Goal: Transaction & Acquisition: Purchase product/service

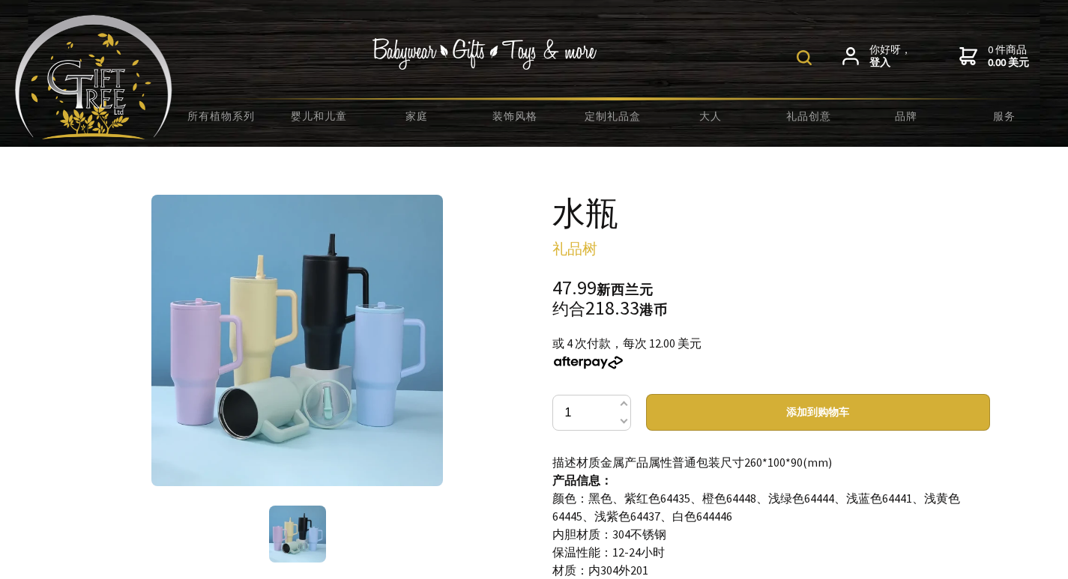
click at [284, 85] on div "你好呀， 登入 0 件商品 0.00 美元" at bounding box center [612, 56] width 880 height 82
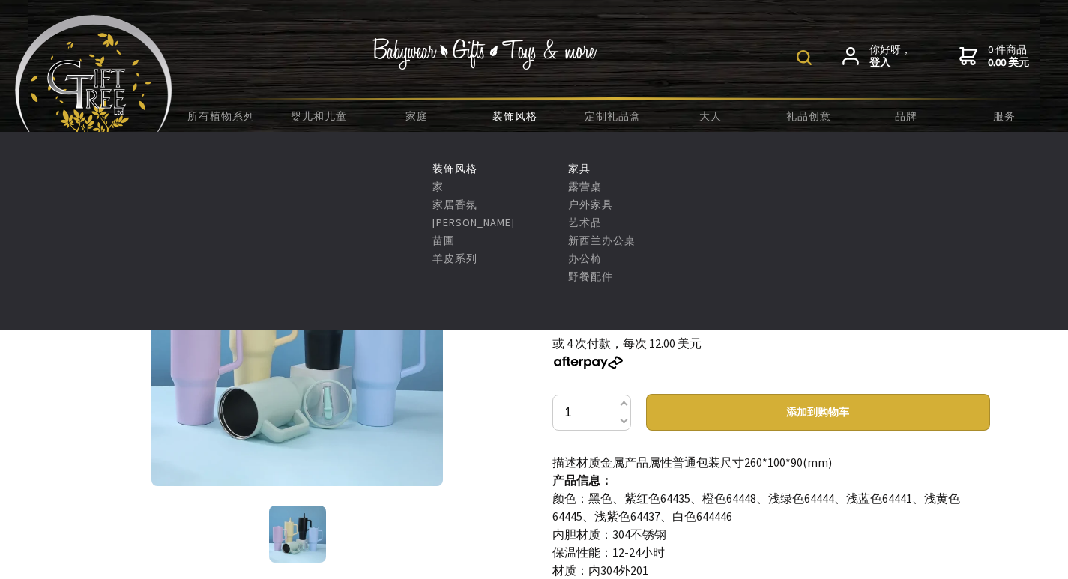
click at [518, 113] on font "装饰风格" at bounding box center [514, 115] width 45 height 13
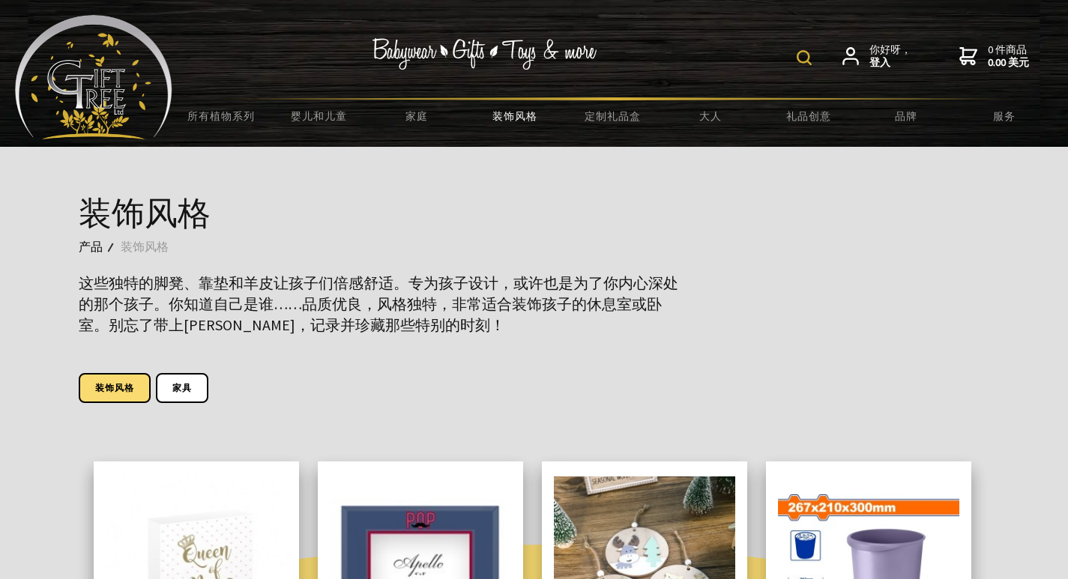
click at [805, 61] on img at bounding box center [803, 57] width 15 height 15
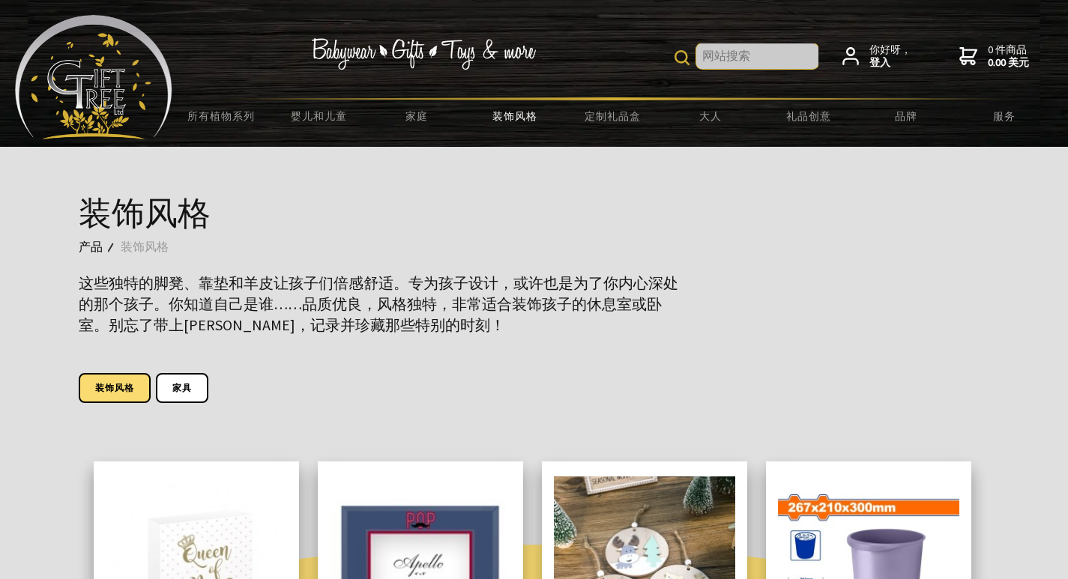
click at [742, 59] on input "text" at bounding box center [757, 55] width 122 height 25
type input "water bottle"
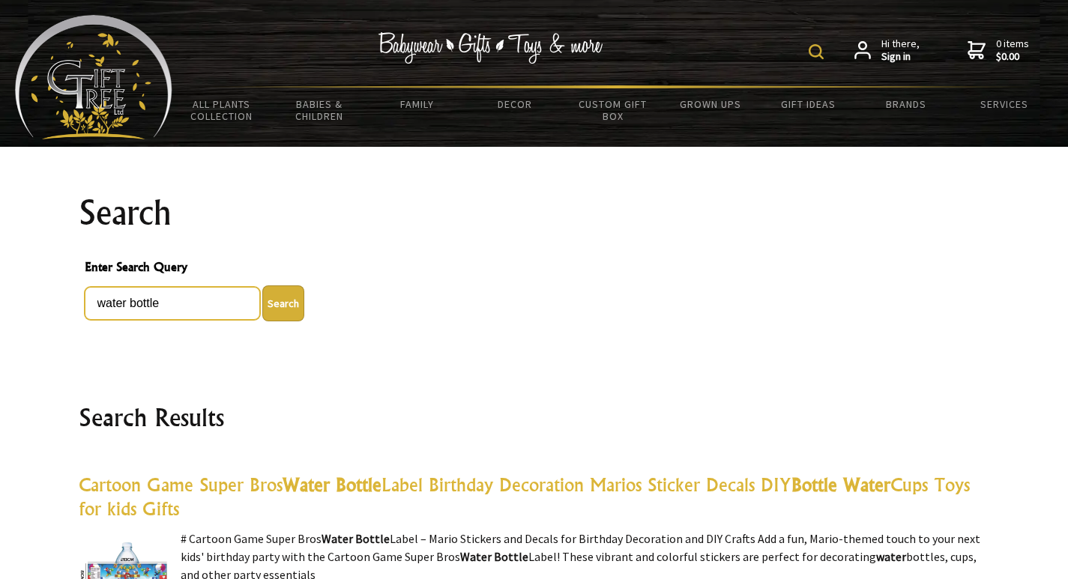
click at [188, 306] on input "water bottle" at bounding box center [172, 303] width 175 height 33
type input "hydration"
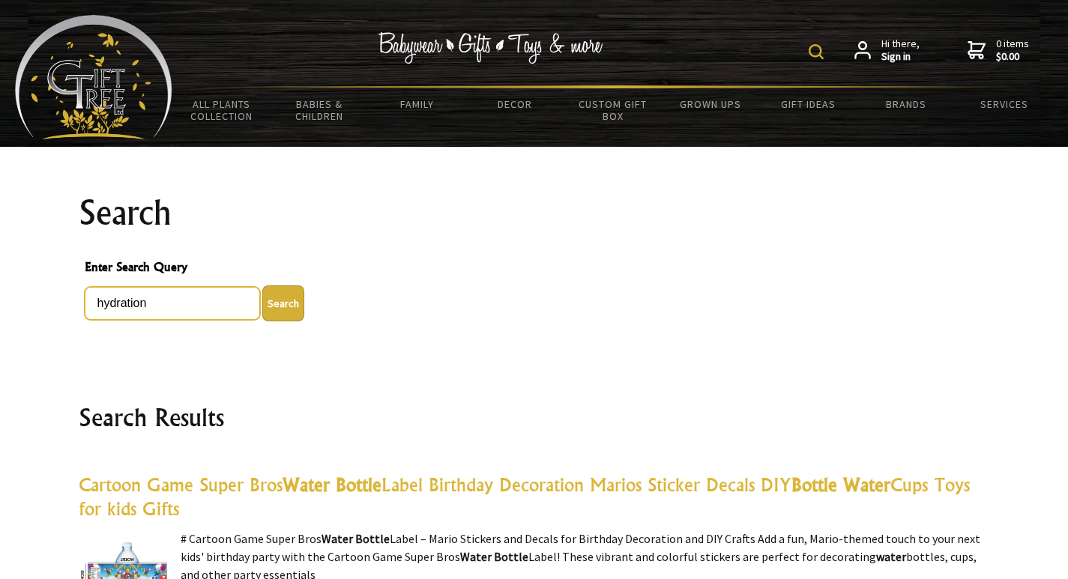
click at [262, 285] on button "Search" at bounding box center [283, 303] width 42 height 36
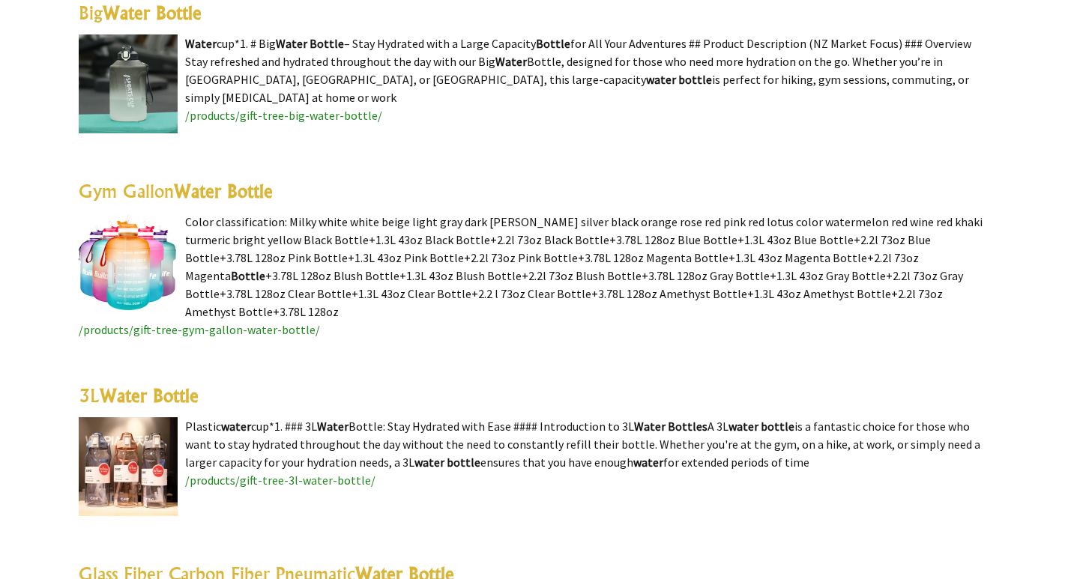
scroll to position [674, 0]
click at [131, 254] on img at bounding box center [128, 261] width 99 height 99
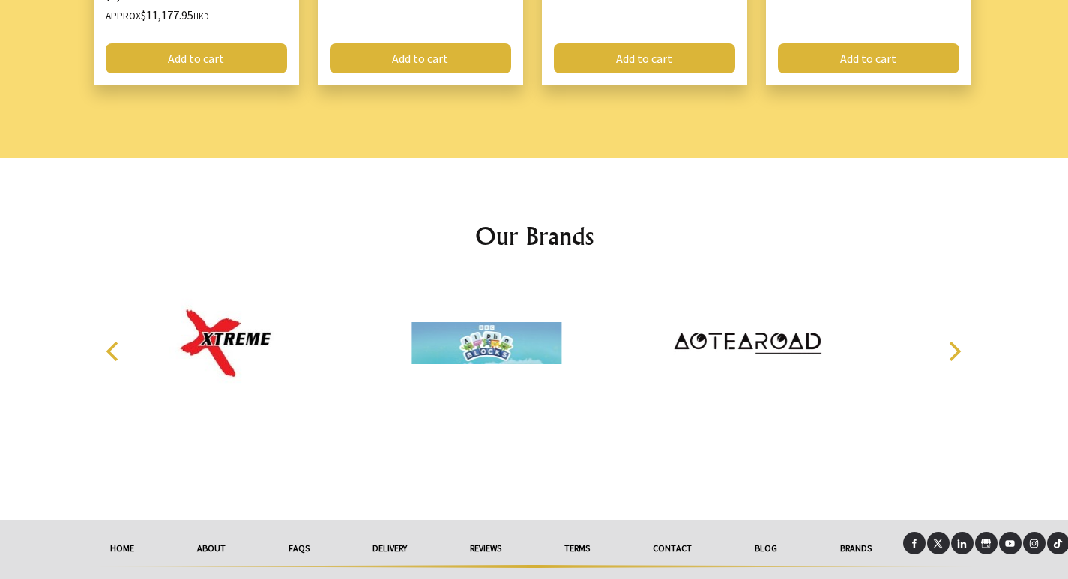
scroll to position [2119, 0]
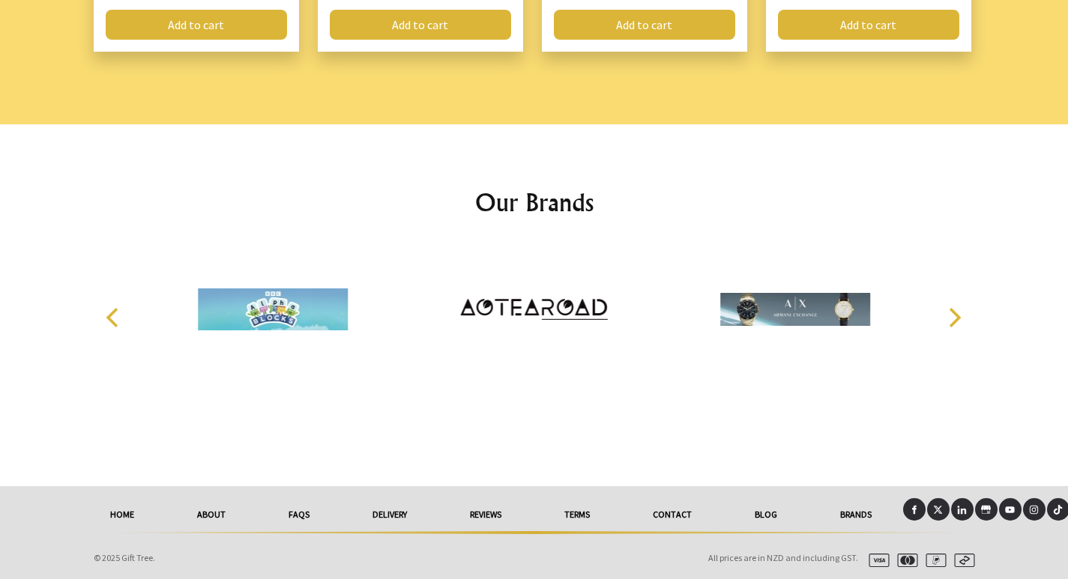
click at [966, 321] on button "Next" at bounding box center [953, 317] width 33 height 33
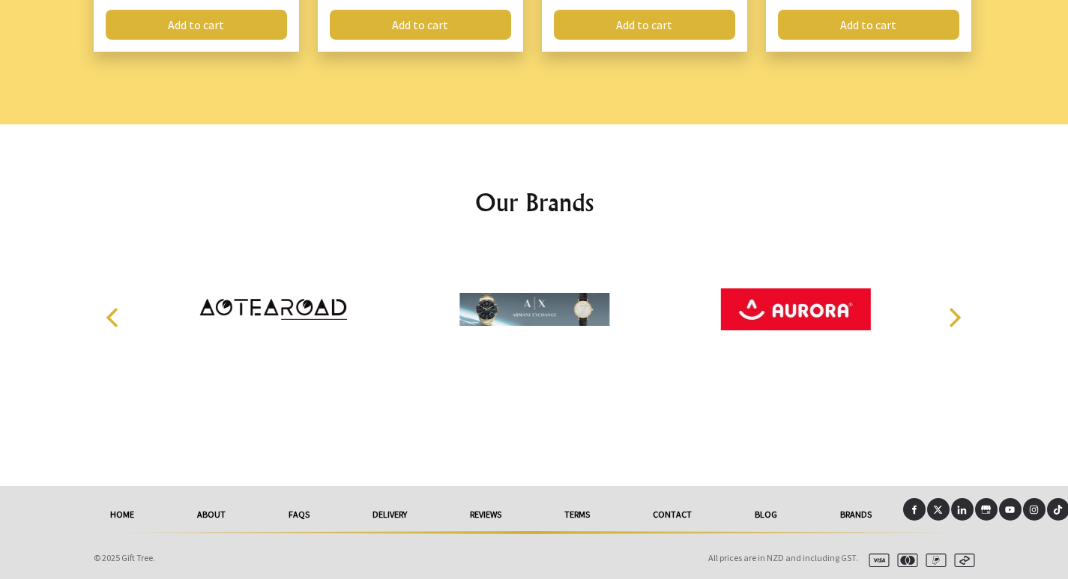
click at [966, 321] on button "Next" at bounding box center [953, 317] width 33 height 33
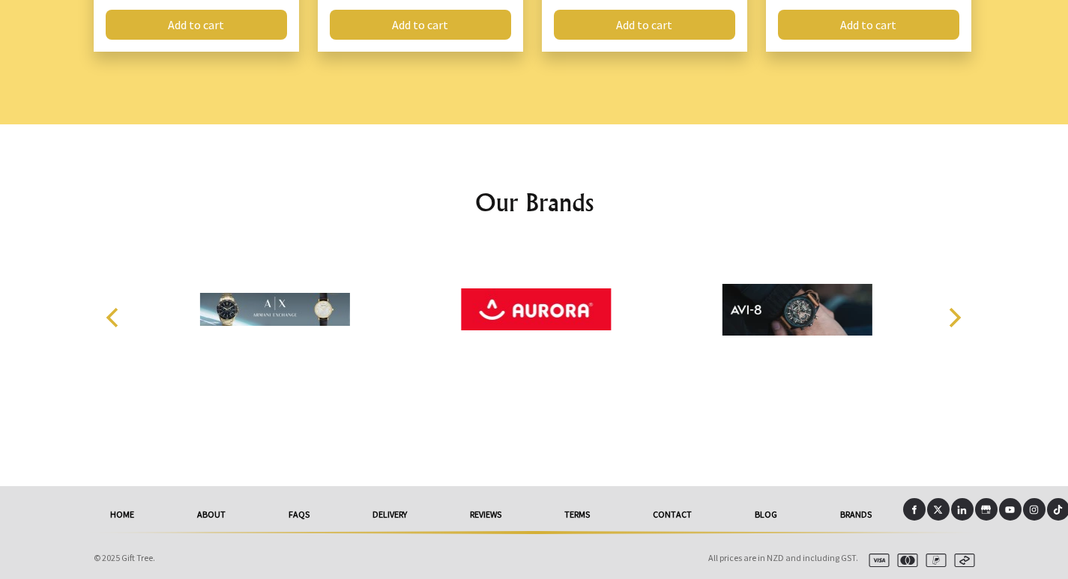
click at [966, 321] on button "Next" at bounding box center [953, 317] width 33 height 33
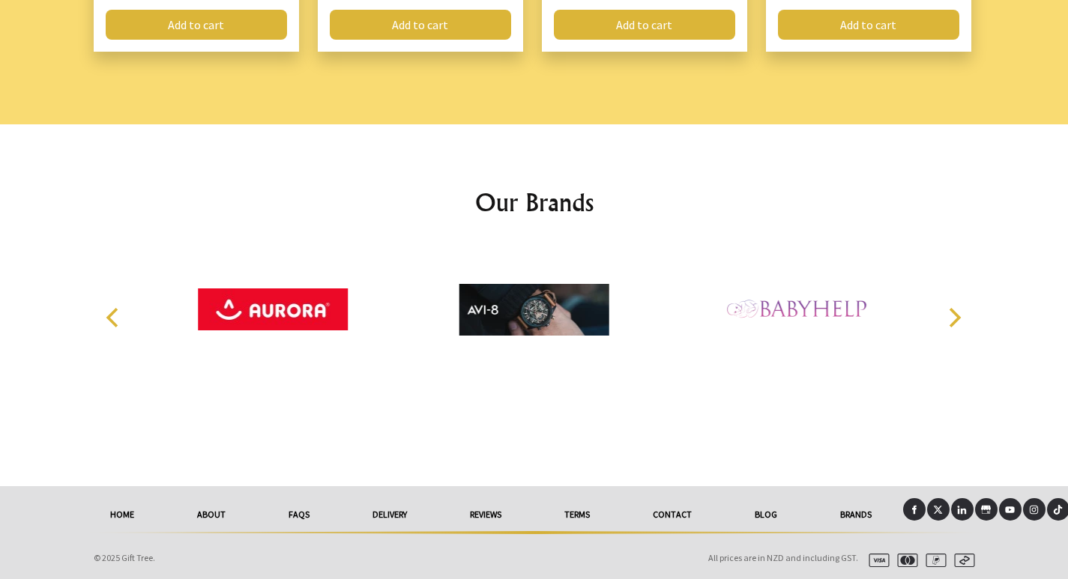
click at [954, 317] on icon "Next" at bounding box center [952, 317] width 19 height 19
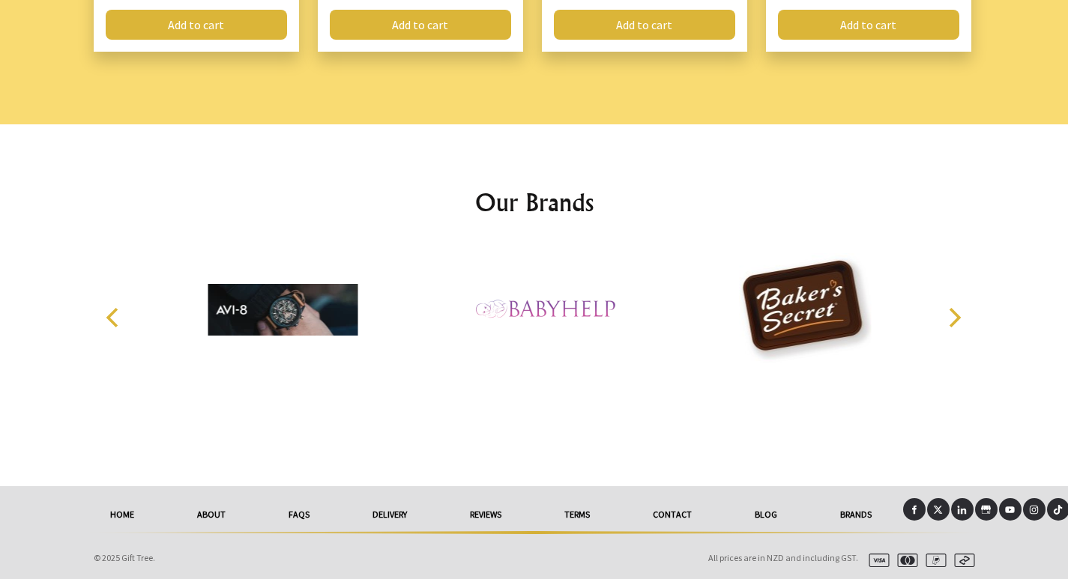
click at [954, 317] on icon "Next" at bounding box center [952, 317] width 19 height 19
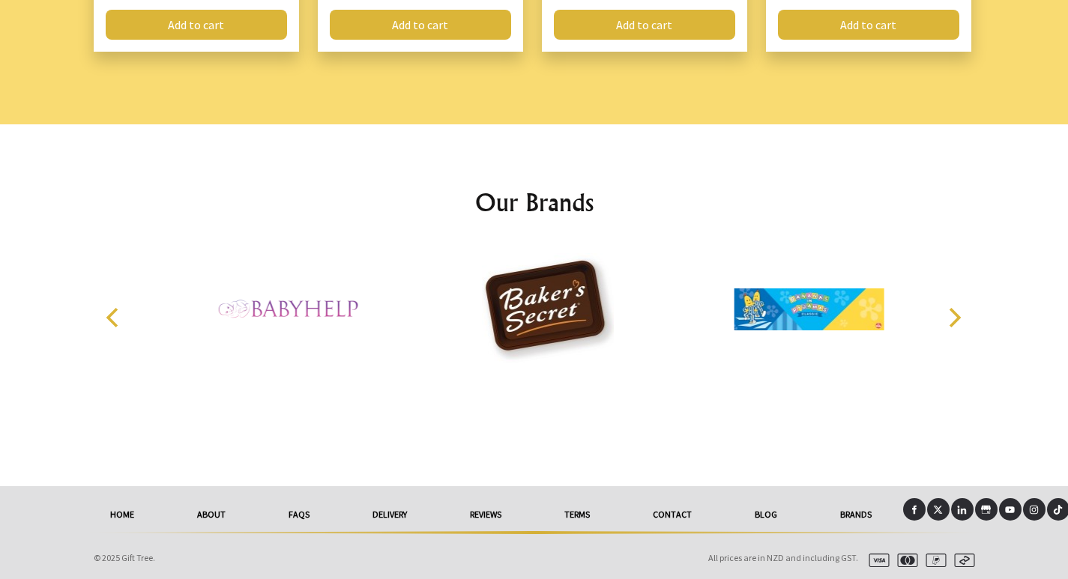
click at [954, 317] on icon "Next" at bounding box center [952, 317] width 19 height 19
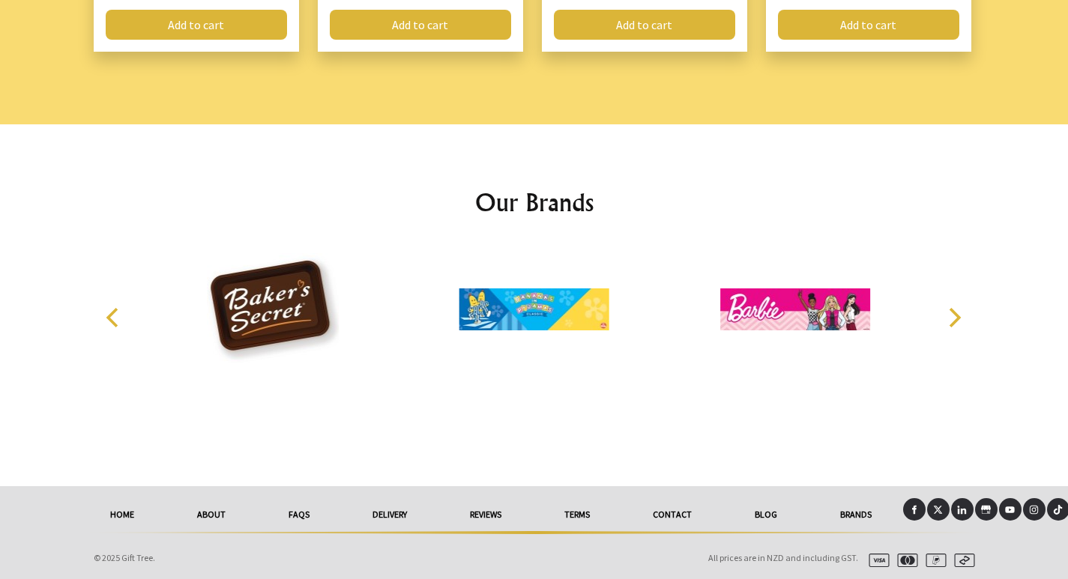
click at [957, 321] on icon "Next" at bounding box center [952, 317] width 19 height 19
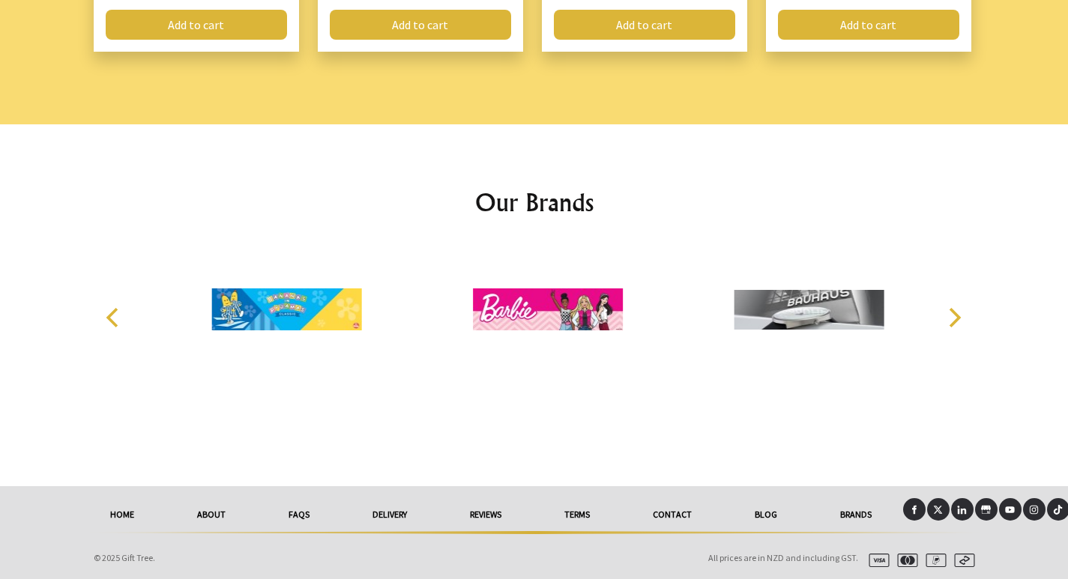
click at [957, 321] on icon "Next" at bounding box center [952, 317] width 19 height 19
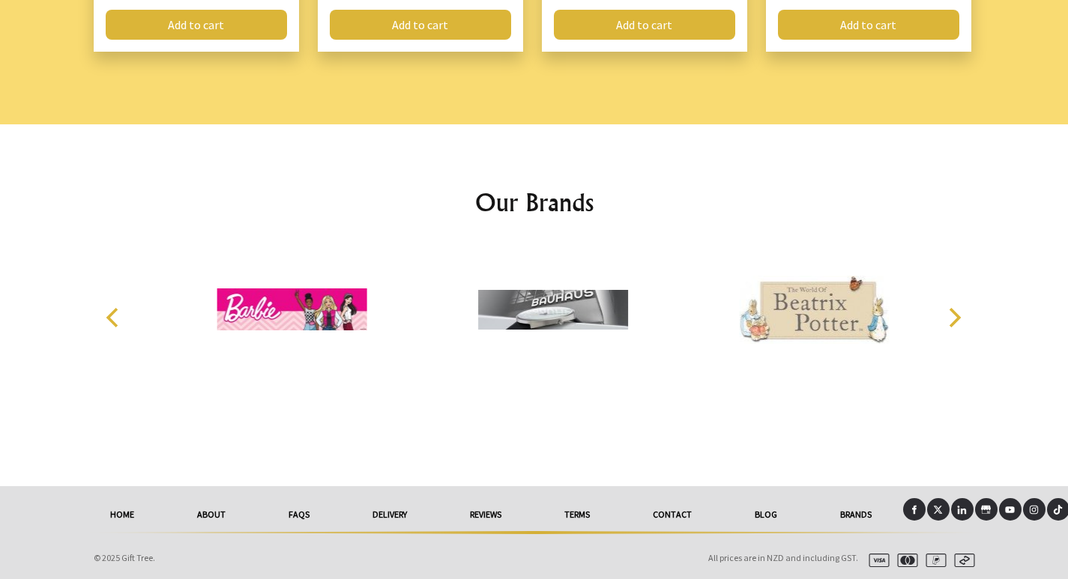
click at [957, 321] on icon "Next" at bounding box center [952, 317] width 19 height 19
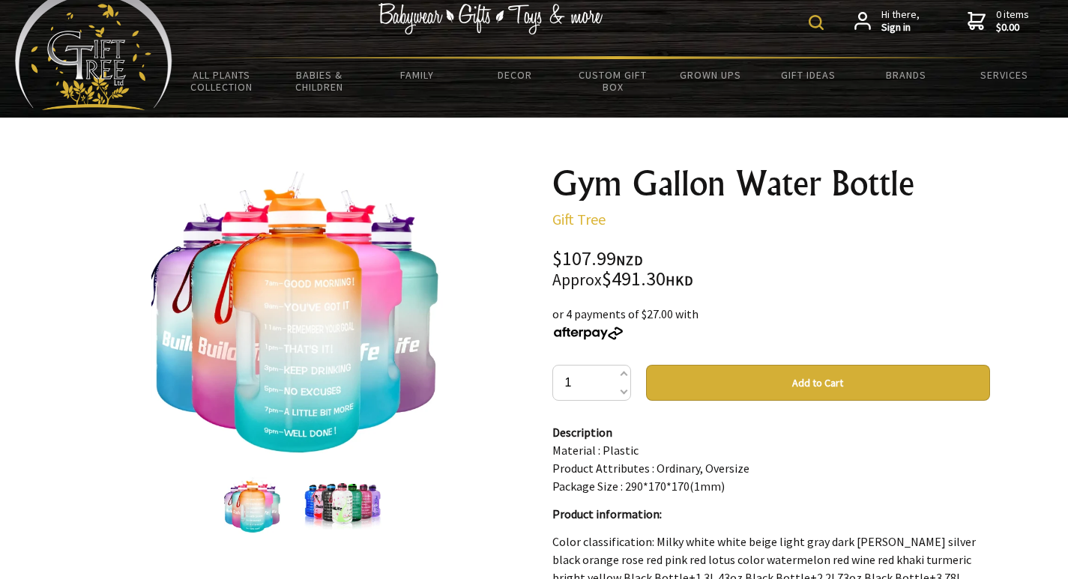
scroll to position [0, 0]
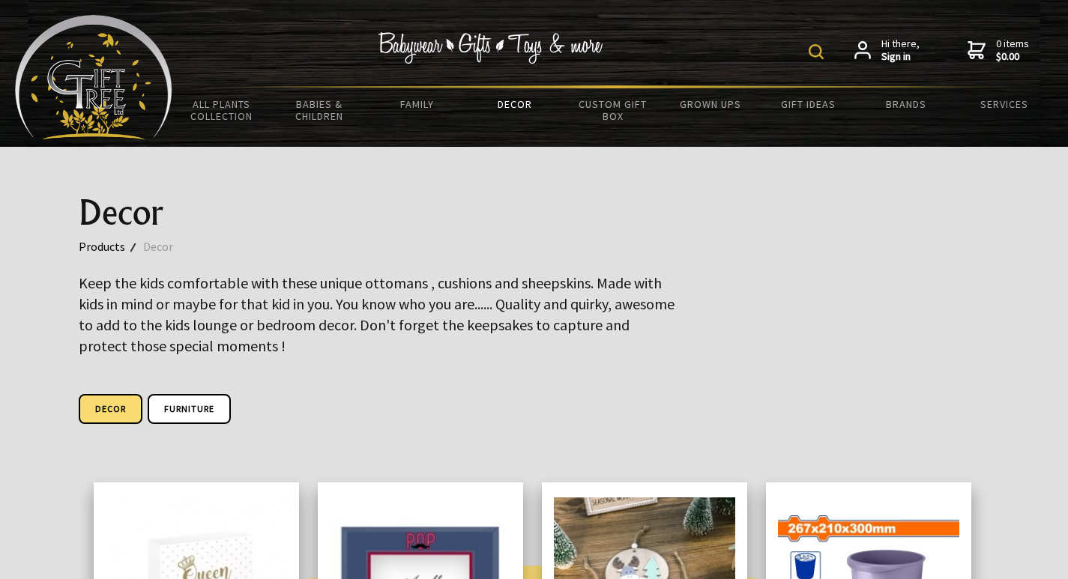
click at [820, 55] on img at bounding box center [815, 51] width 15 height 15
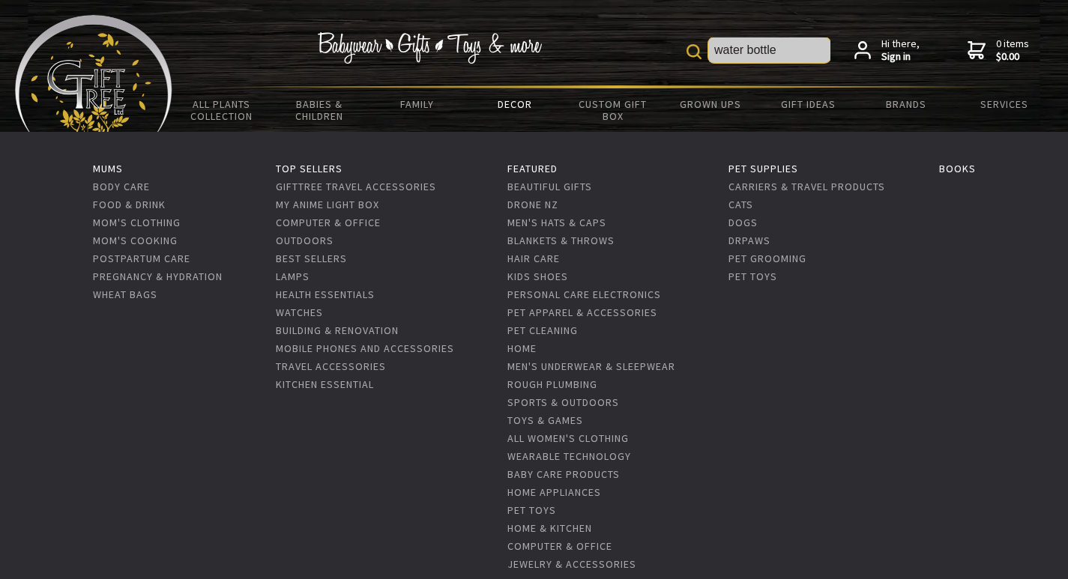
type input "water bottle"
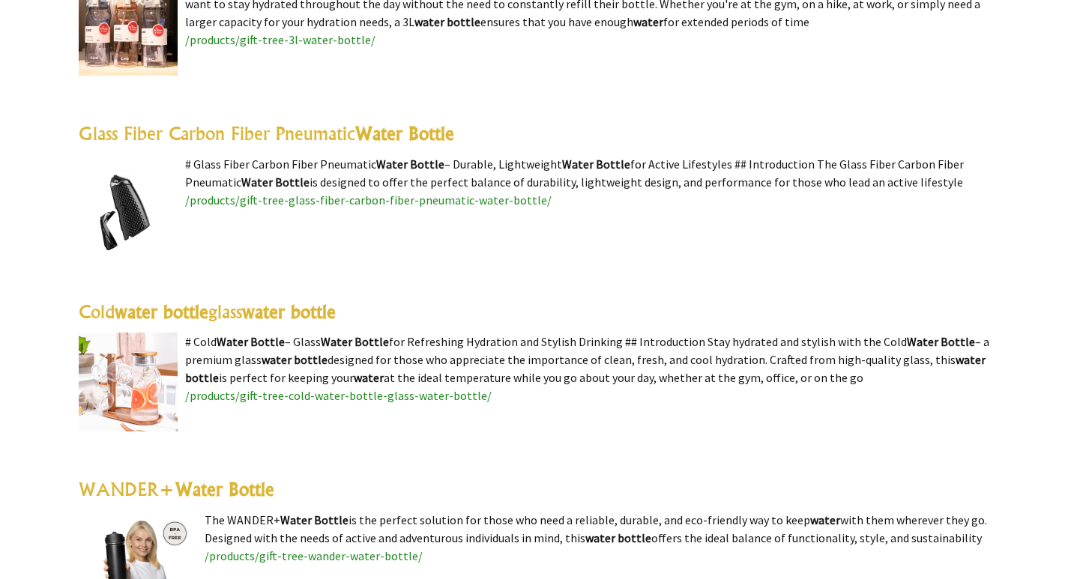
scroll to position [1274, 0]
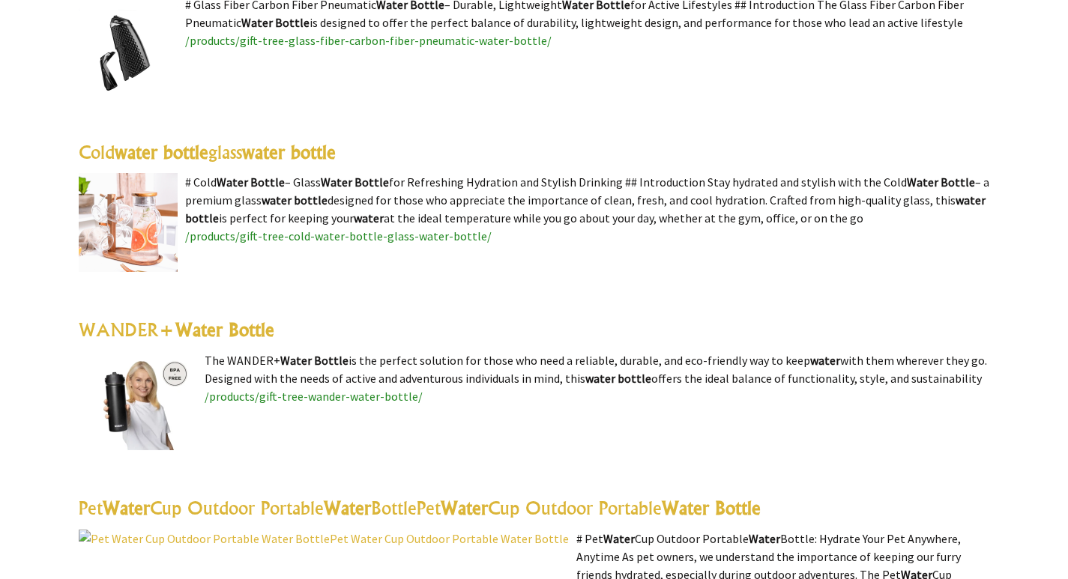
click at [151, 369] on img at bounding box center [138, 400] width 118 height 99
